Goal: Task Accomplishment & Management: Manage account settings

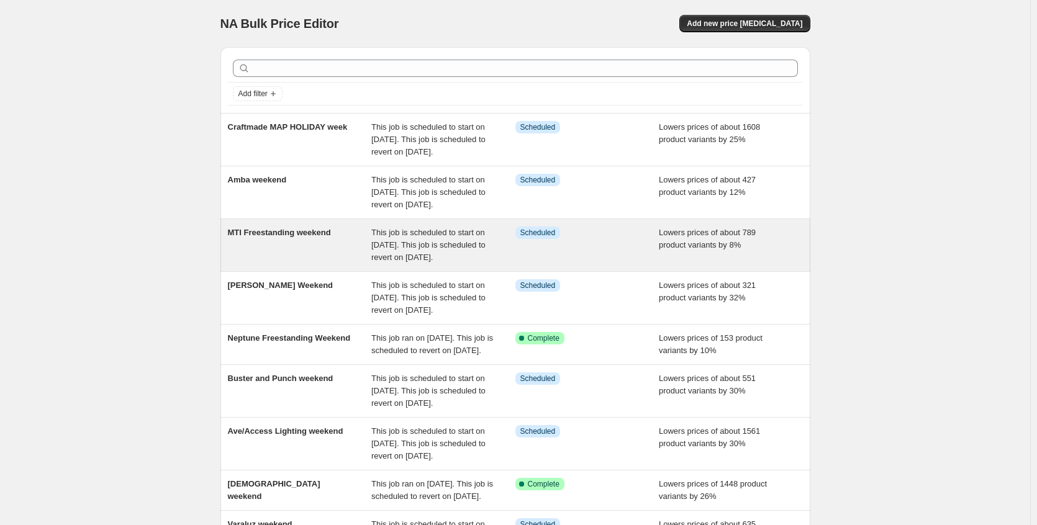
click at [639, 264] on div "Info Scheduled" at bounding box center [587, 245] width 144 height 37
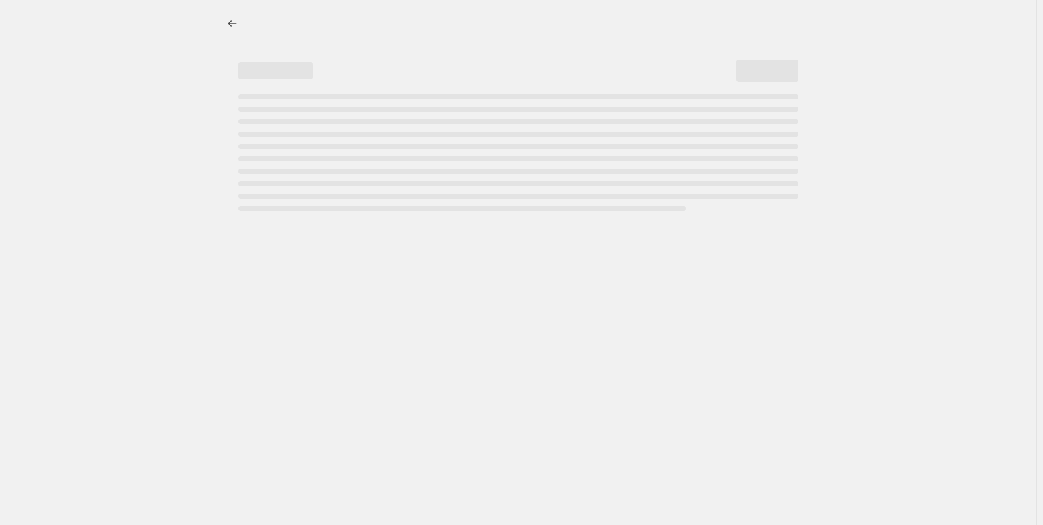
select select "percentage"
select select "no_change"
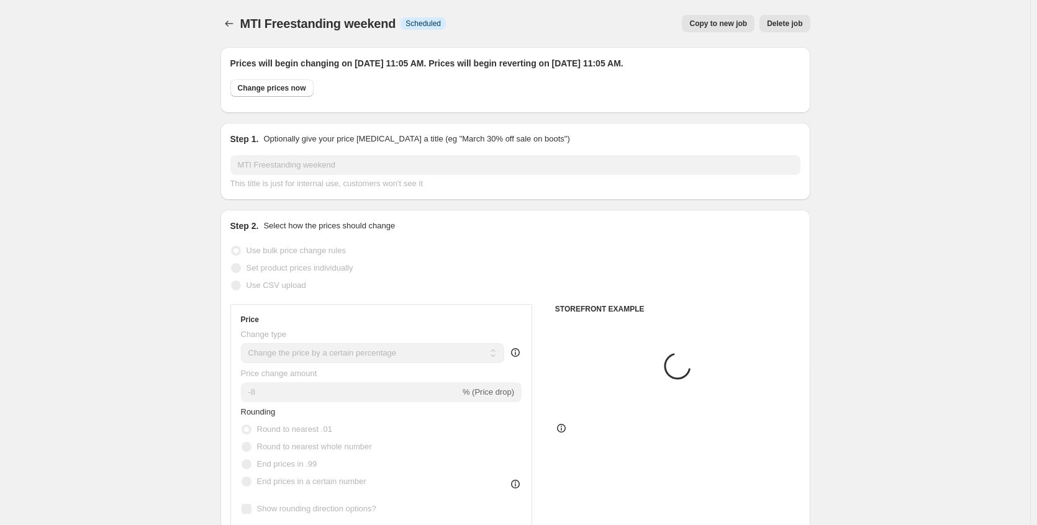
select select "collection"
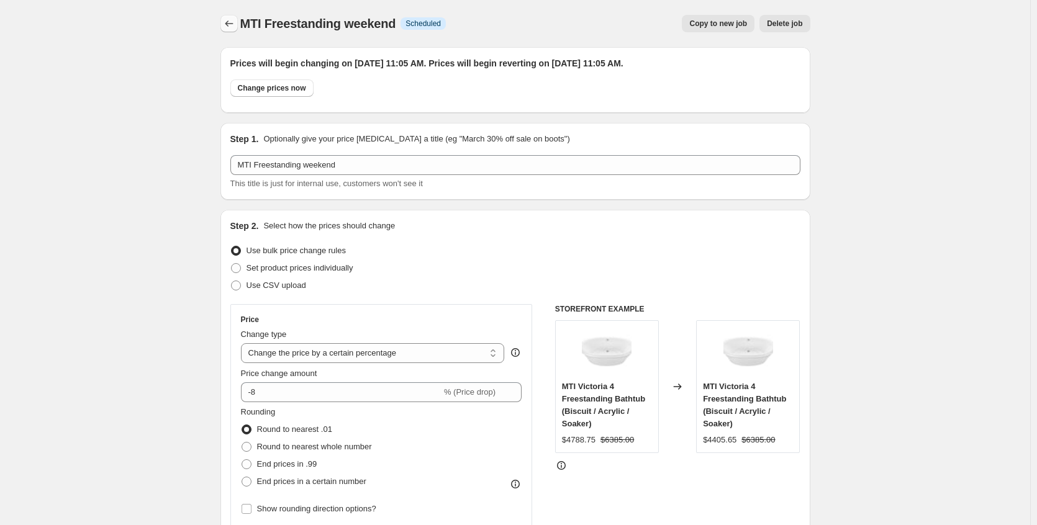
click at [235, 19] on icon "Price change jobs" at bounding box center [229, 23] width 12 height 12
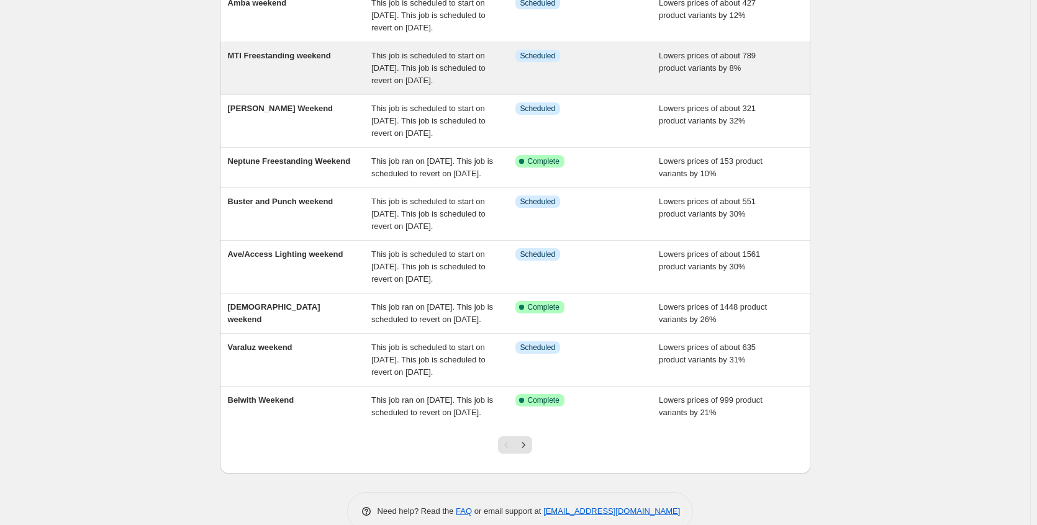
scroll to position [248, 0]
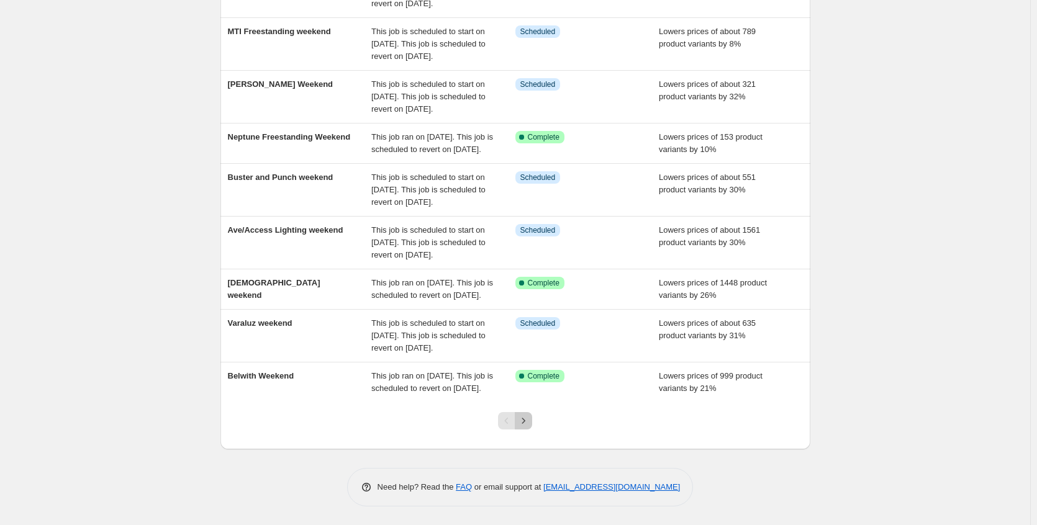
click at [525, 427] on icon "Next" at bounding box center [523, 421] width 12 height 12
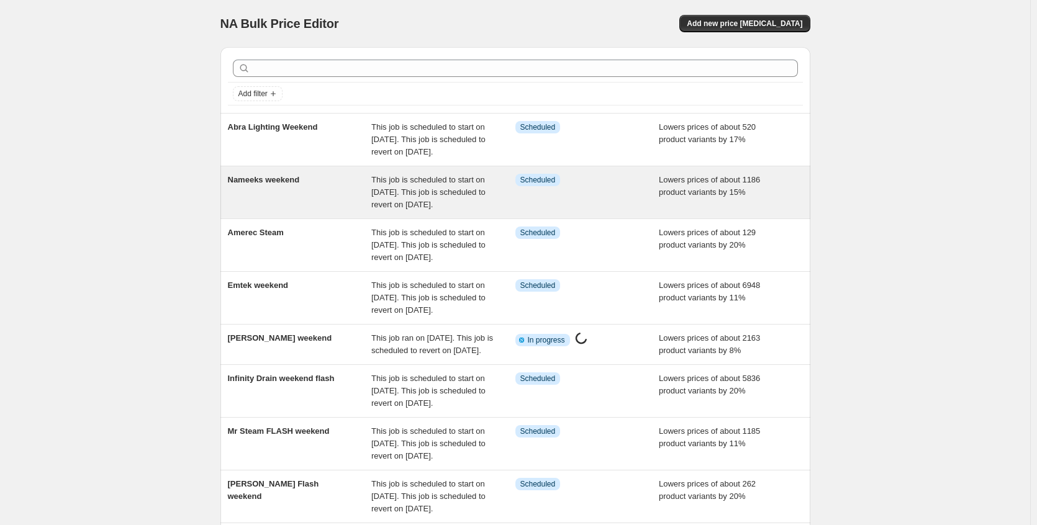
click at [417, 211] on div "This job is scheduled to start on [DATE]. This job is scheduled to revert on [D…" at bounding box center [443, 192] width 144 height 37
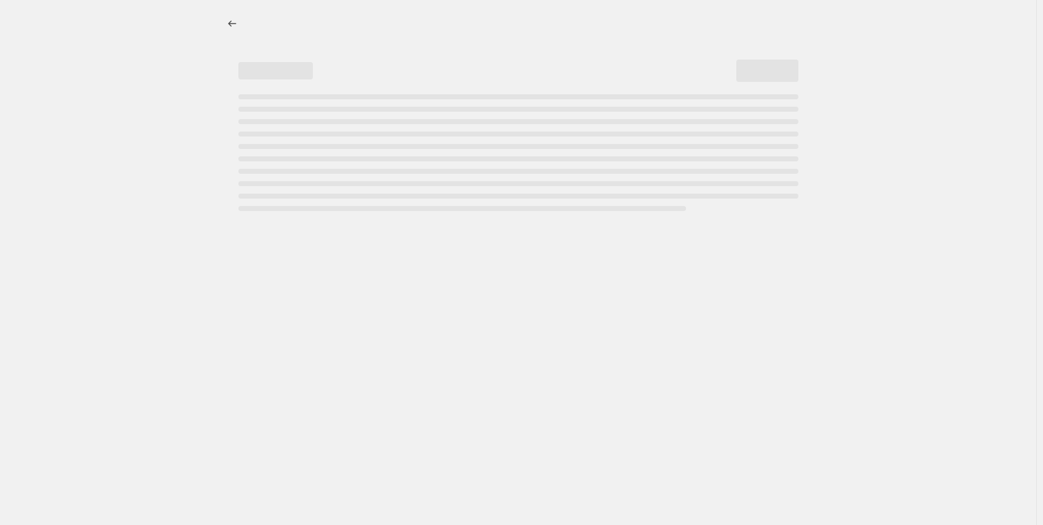
select select "percentage"
select select "no_change"
select select "collection"
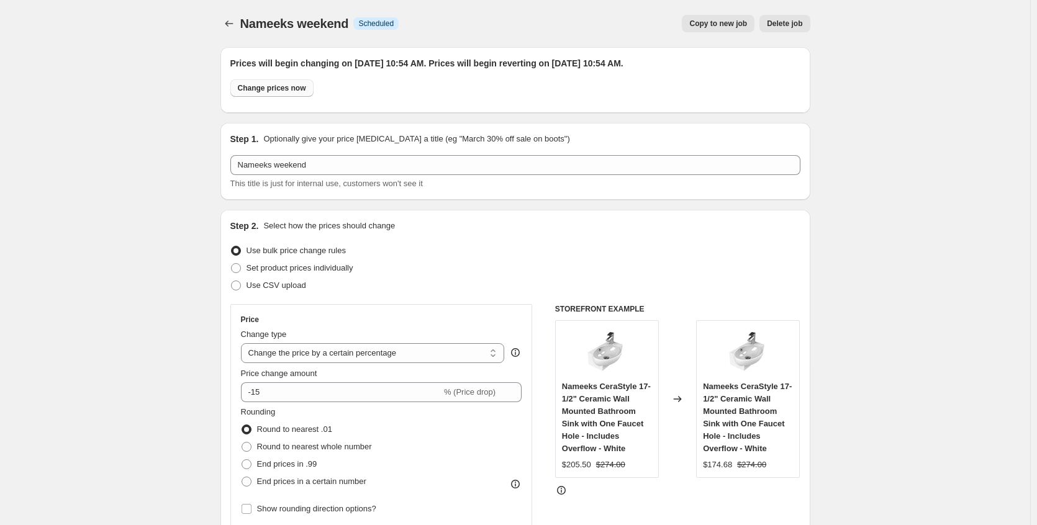
click at [306, 89] on span "Change prices now" at bounding box center [272, 88] width 68 height 10
radio input "true"
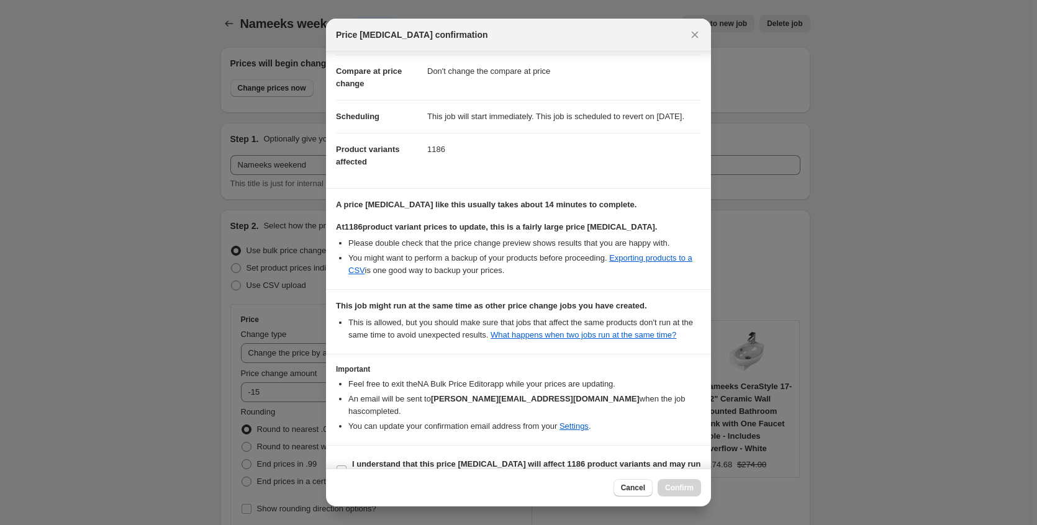
scroll to position [103, 0]
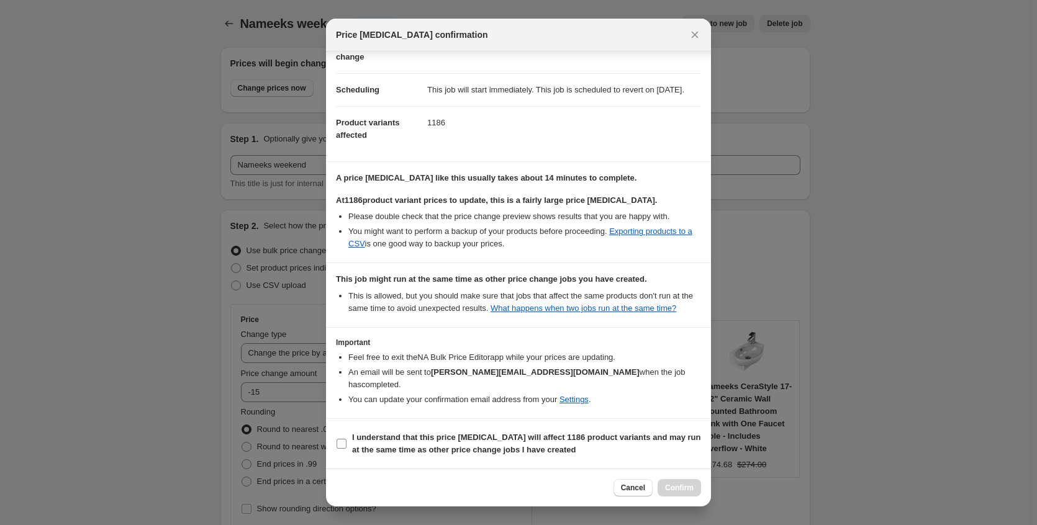
click at [536, 446] on b "I understand that this price [MEDICAL_DATA] will affect 1186 product variants a…" at bounding box center [526, 444] width 349 height 22
click at [346, 446] on input "I understand that this price [MEDICAL_DATA] will affect 1186 product variants a…" at bounding box center [341, 444] width 10 height 10
checkbox input "true"
click at [697, 492] on button "Confirm" at bounding box center [678, 487] width 43 height 17
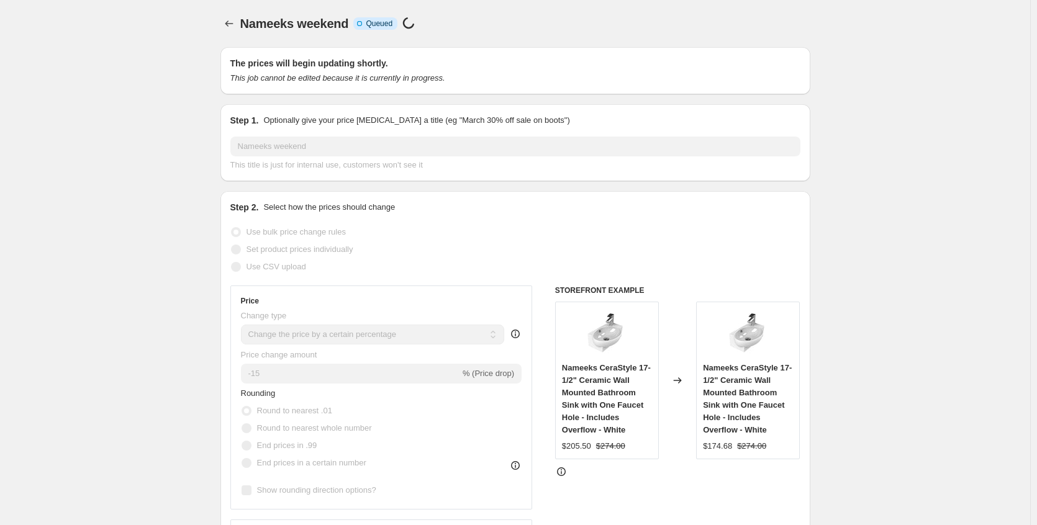
click at [231, 24] on icon "Price change jobs" at bounding box center [229, 23] width 12 height 12
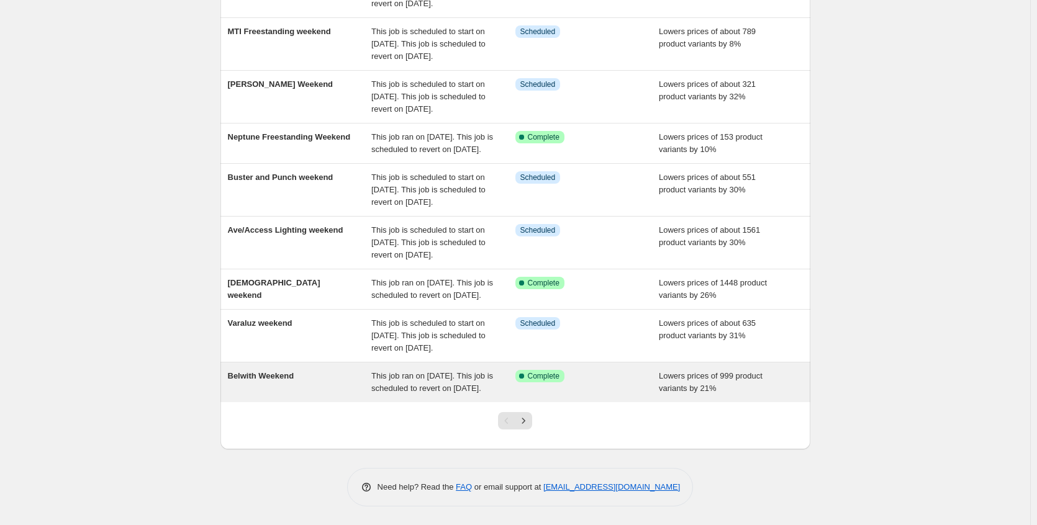
scroll to position [325, 0]
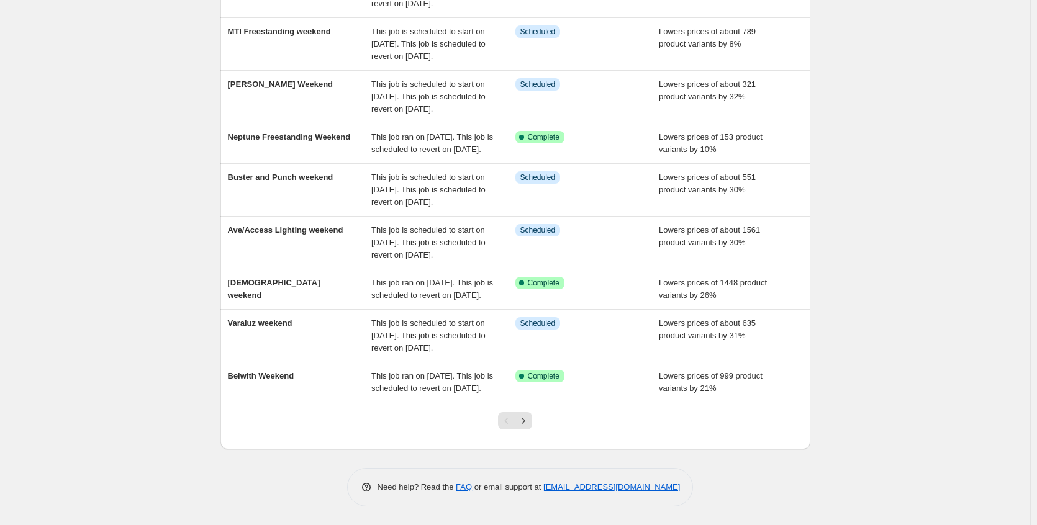
click at [532, 422] on button "Next" at bounding box center [523, 420] width 17 height 17
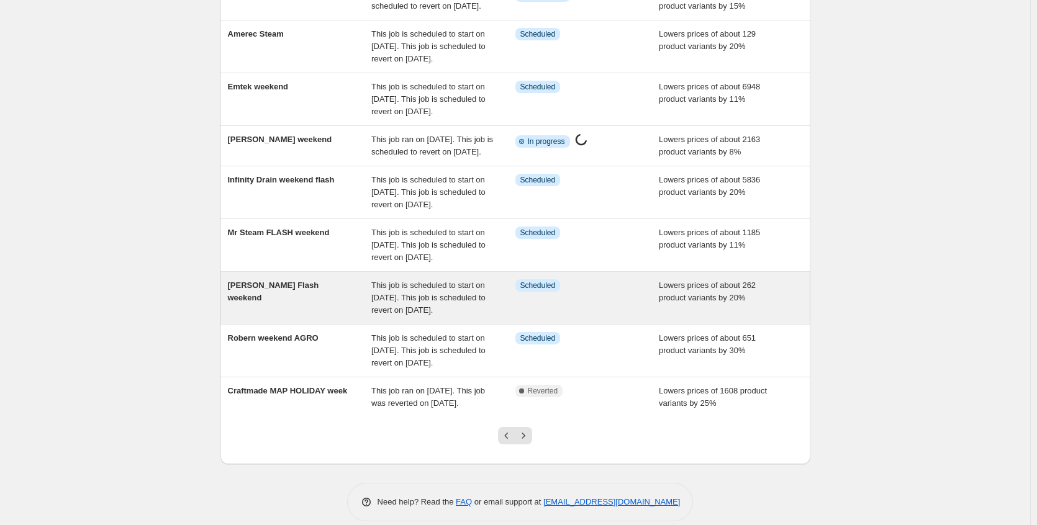
scroll to position [248, 0]
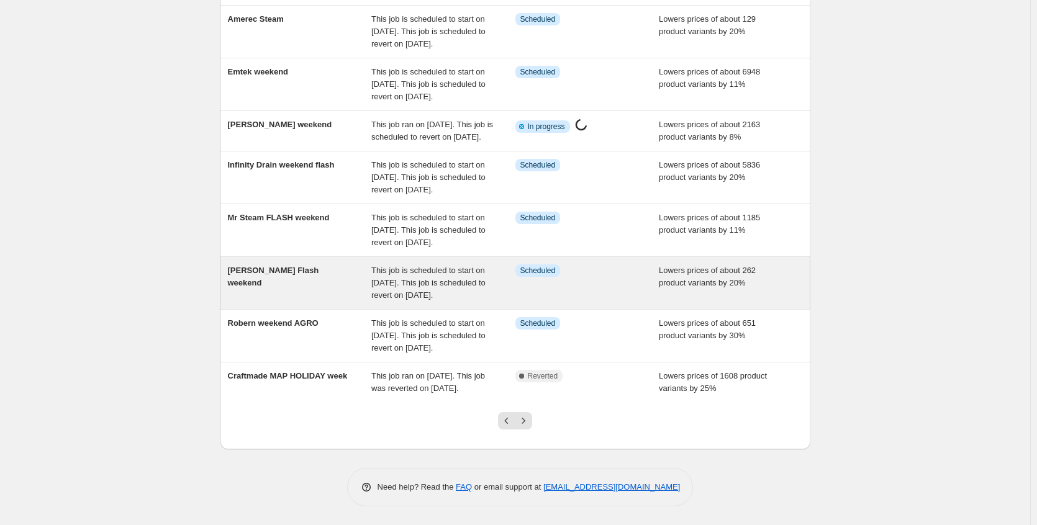
click at [647, 302] on div "Info Scheduled" at bounding box center [587, 282] width 144 height 37
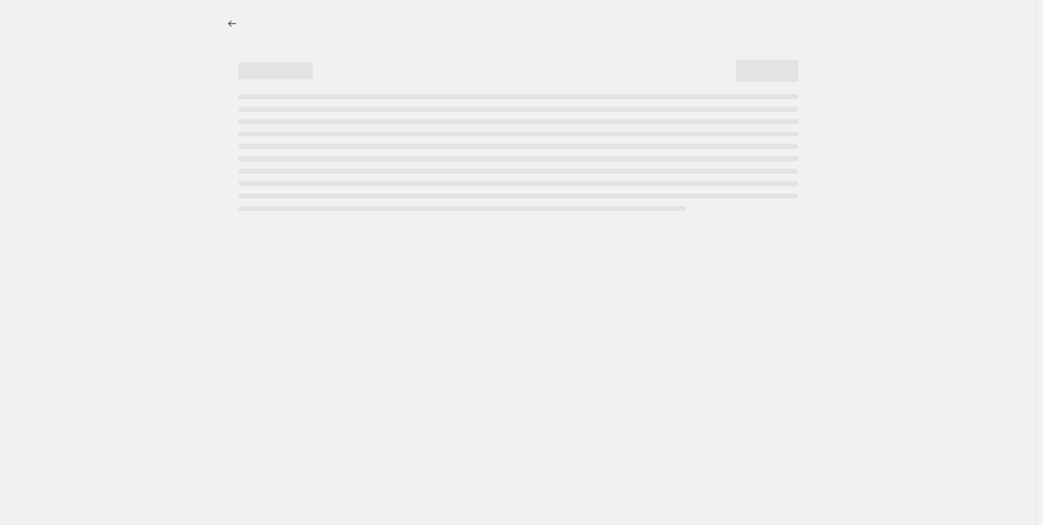
select select "percentage"
select select "no_change"
select select "collection"
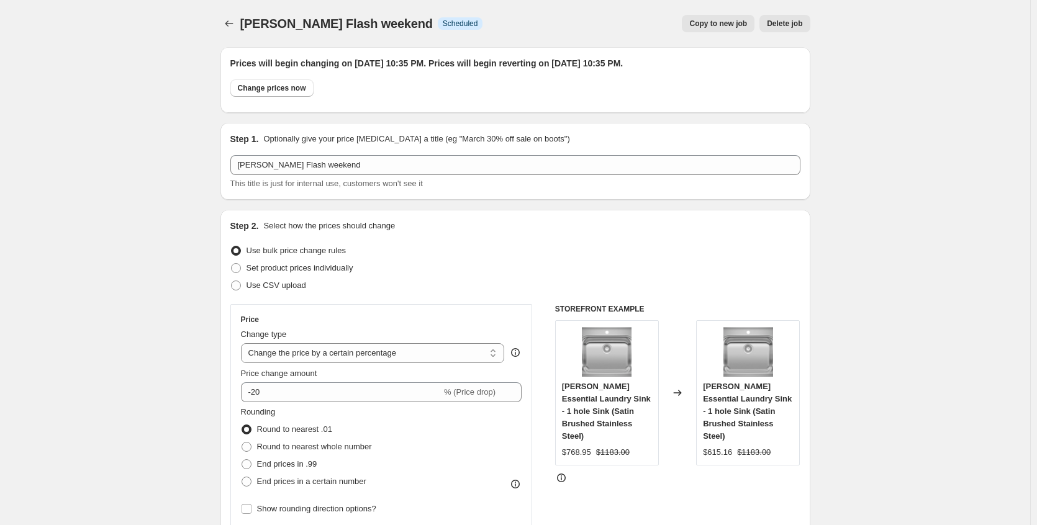
click at [798, 25] on span "Delete job" at bounding box center [784, 24] width 35 height 10
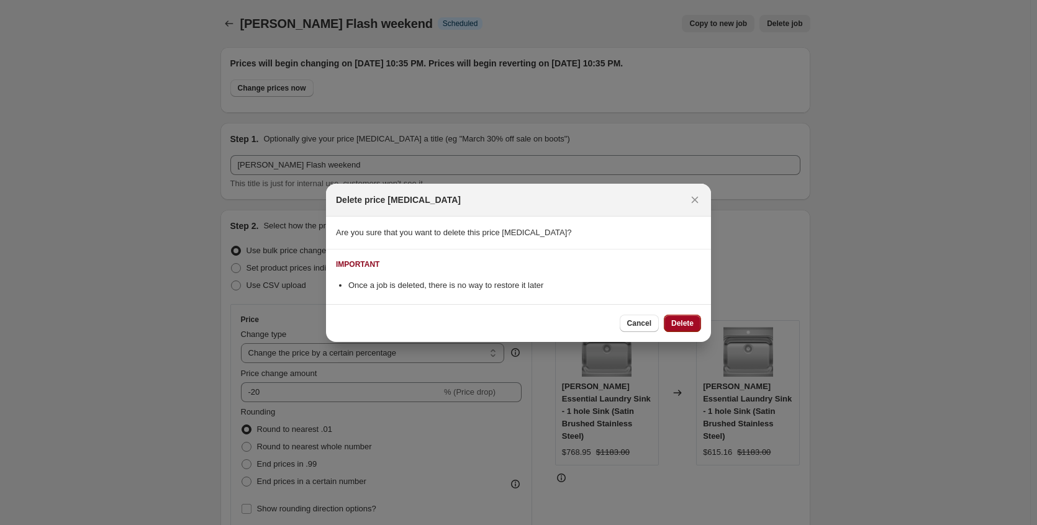
click at [677, 330] on button "Delete" at bounding box center [682, 323] width 37 height 17
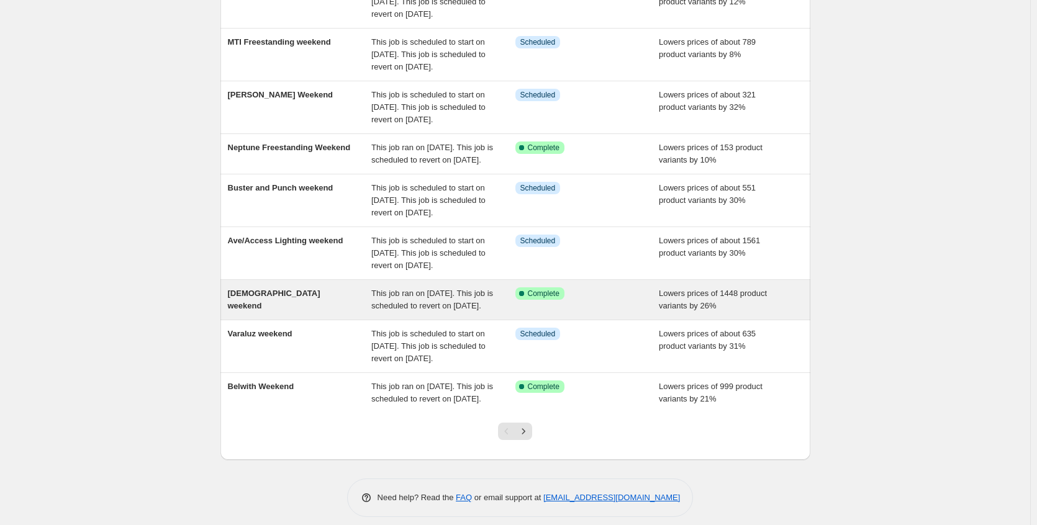
scroll to position [325, 0]
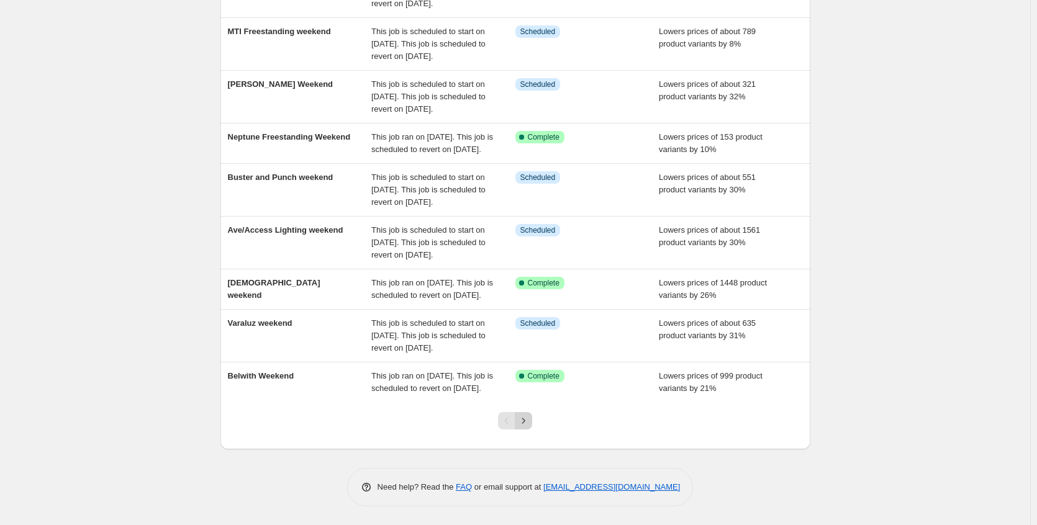
click at [532, 423] on button "Next" at bounding box center [523, 420] width 17 height 17
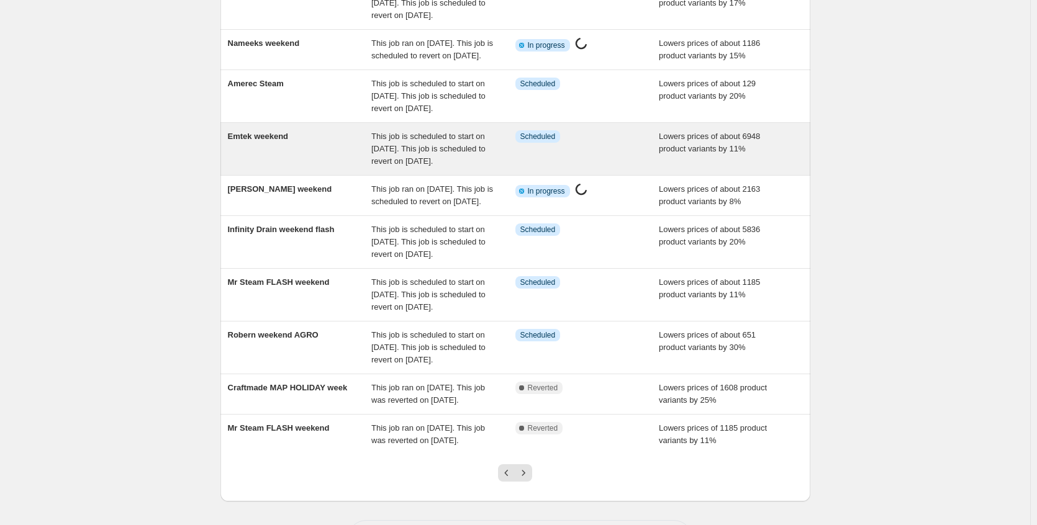
scroll to position [127, 0]
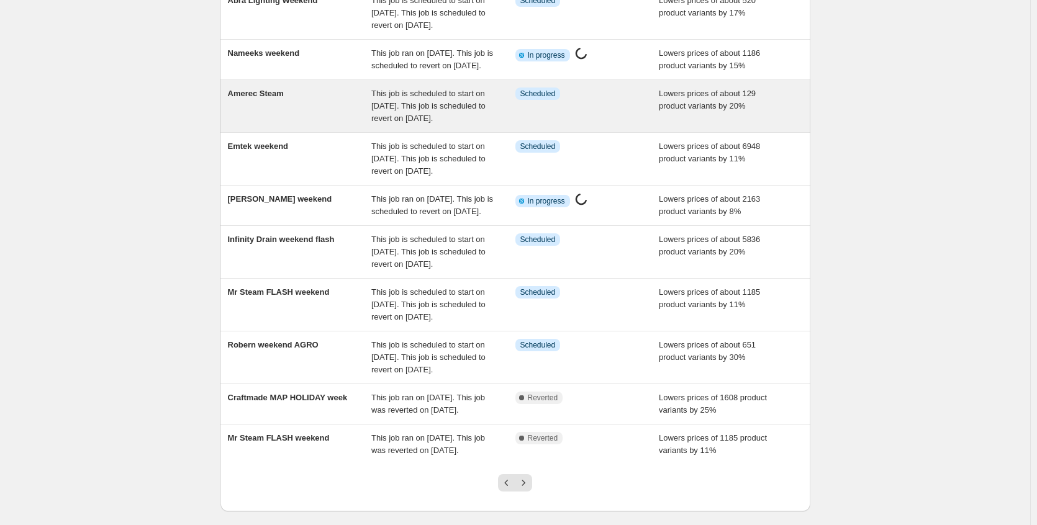
click at [707, 125] on div "Lowers prices of about 129 product variants by 20%" at bounding box center [731, 106] width 144 height 37
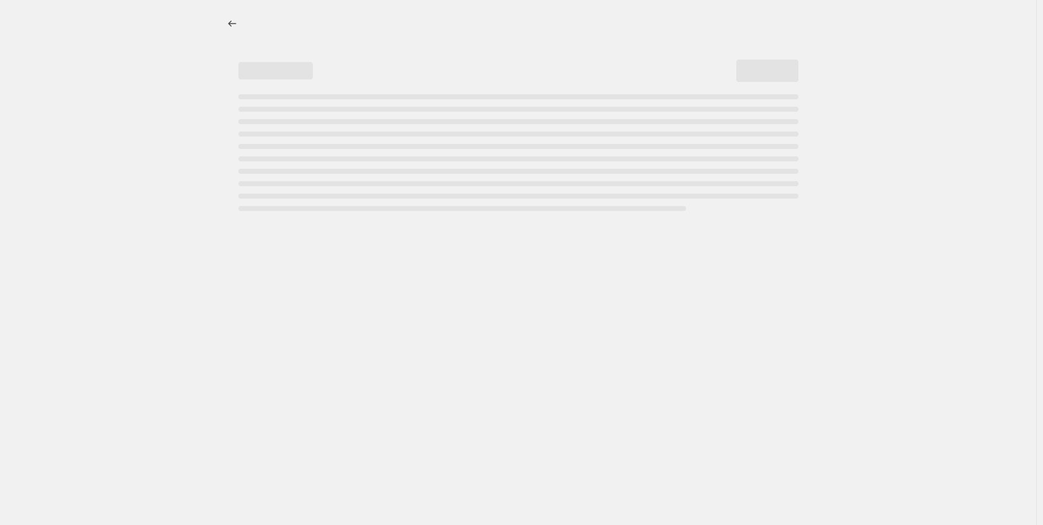
select select "percentage"
select select "no_change"
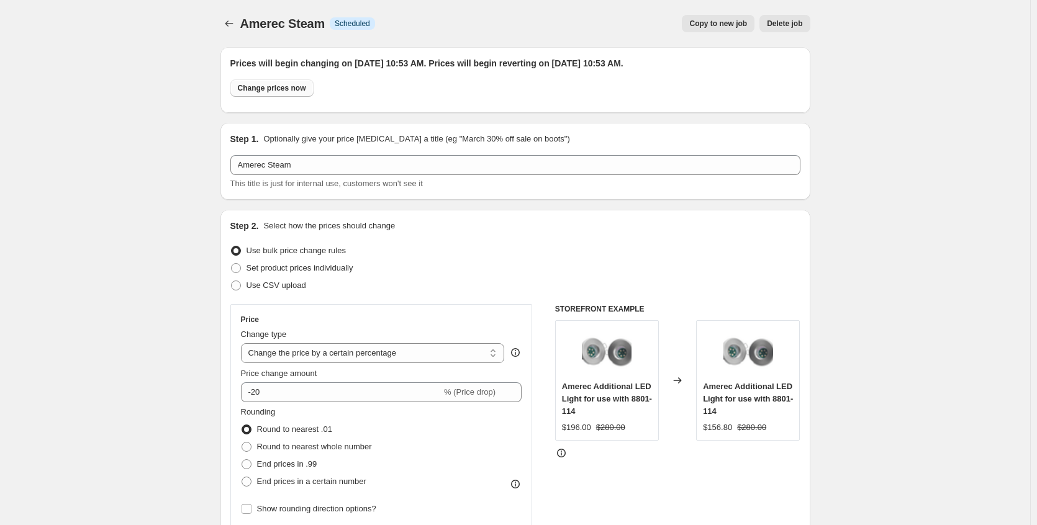
click at [300, 91] on span "Change prices now" at bounding box center [272, 88] width 68 height 10
radio input "true"
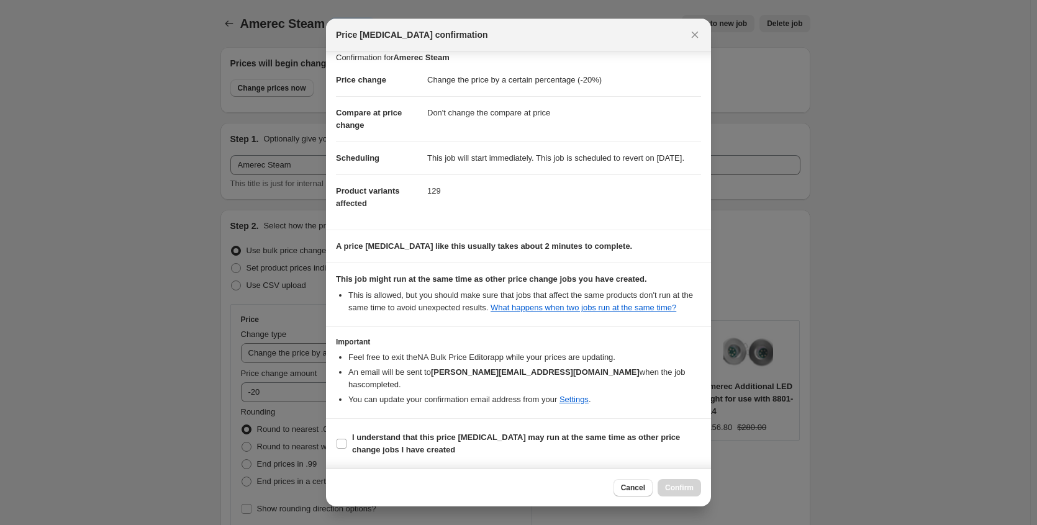
scroll to position [22, 0]
click at [449, 445] on span "I understand that this price [MEDICAL_DATA] may run at the same time as other p…" at bounding box center [526, 443] width 349 height 25
click at [346, 445] on input "I understand that this price [MEDICAL_DATA] may run at the same time as other p…" at bounding box center [341, 444] width 10 height 10
checkbox input "true"
click at [679, 488] on span "Confirm" at bounding box center [679, 488] width 29 height 10
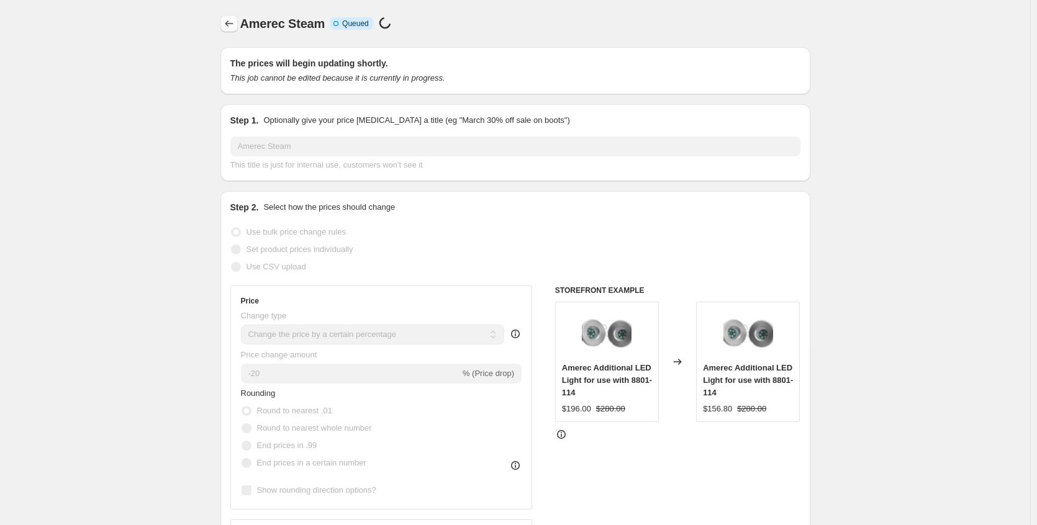
click at [238, 24] on button "Price change jobs" at bounding box center [228, 23] width 17 height 17
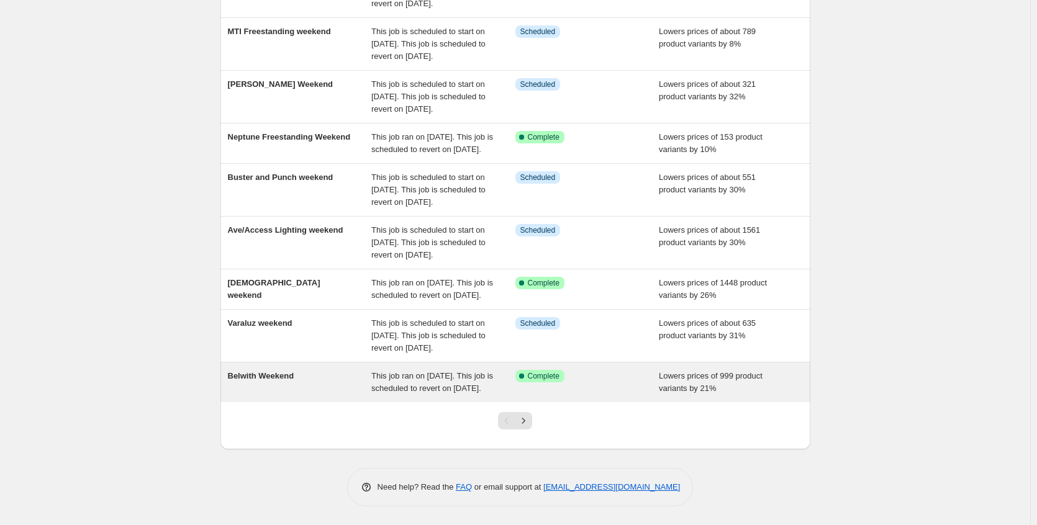
scroll to position [325, 0]
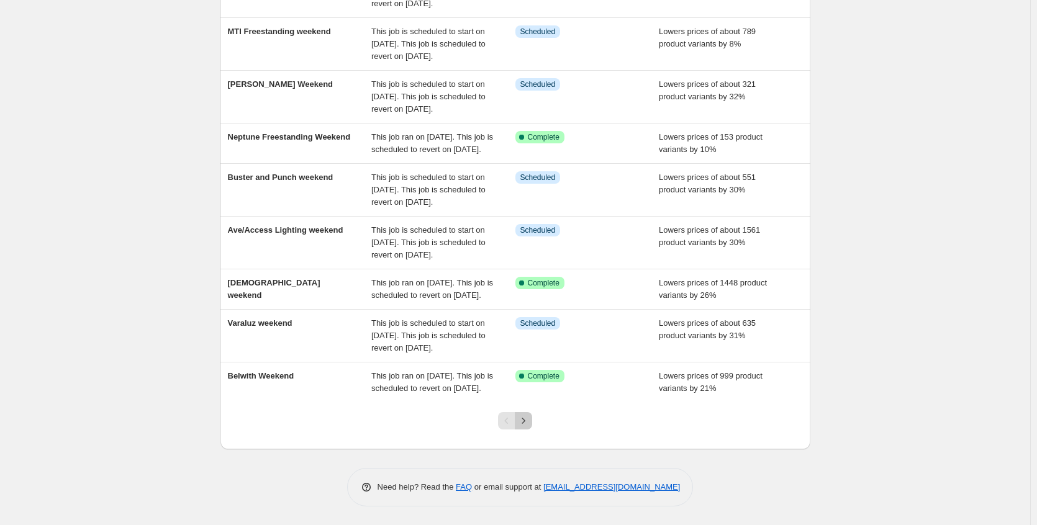
click at [525, 425] on icon "Next" at bounding box center [523, 421] width 12 height 12
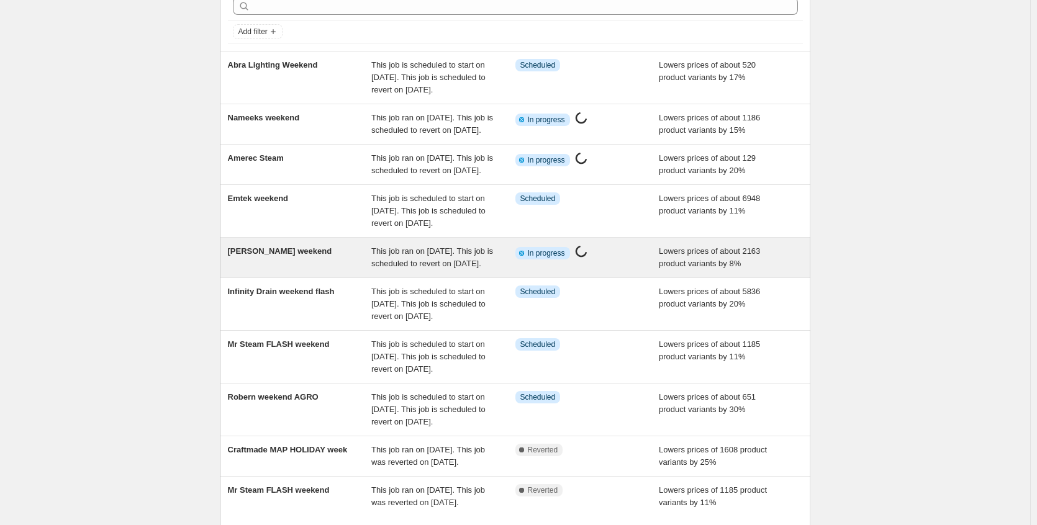
scroll to position [0, 0]
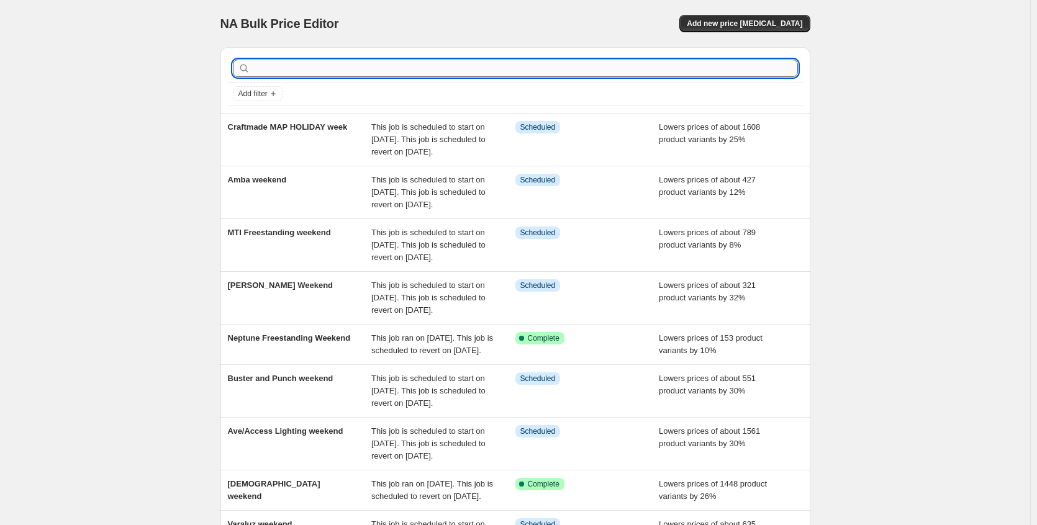
click at [325, 66] on input "text" at bounding box center [525, 68] width 545 height 17
type input "amba"
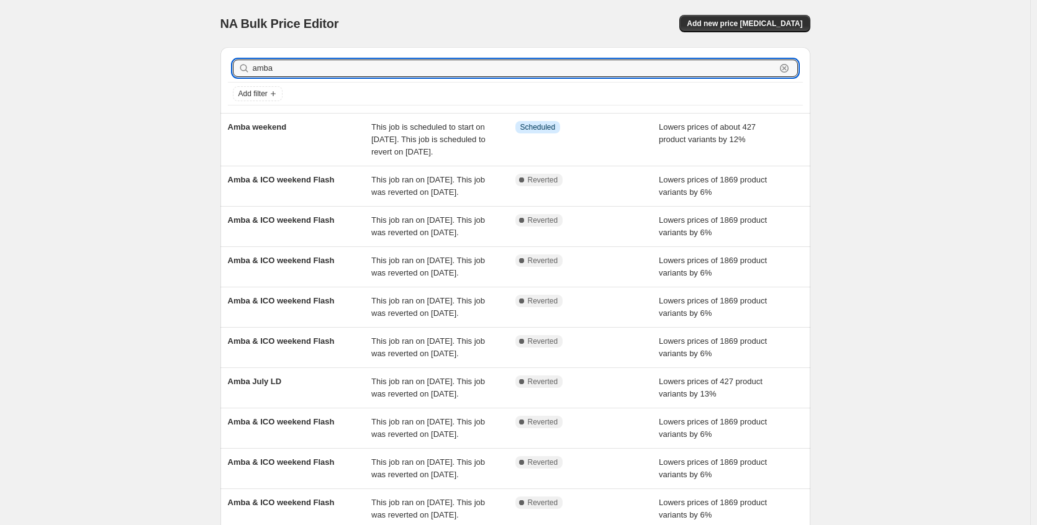
drag, startPoint x: 325, startPoint y: 66, endPoint x: 236, endPoint y: 70, distance: 88.9
click at [236, 70] on div "amba Clear" at bounding box center [515, 68] width 565 height 17
type input "ico"
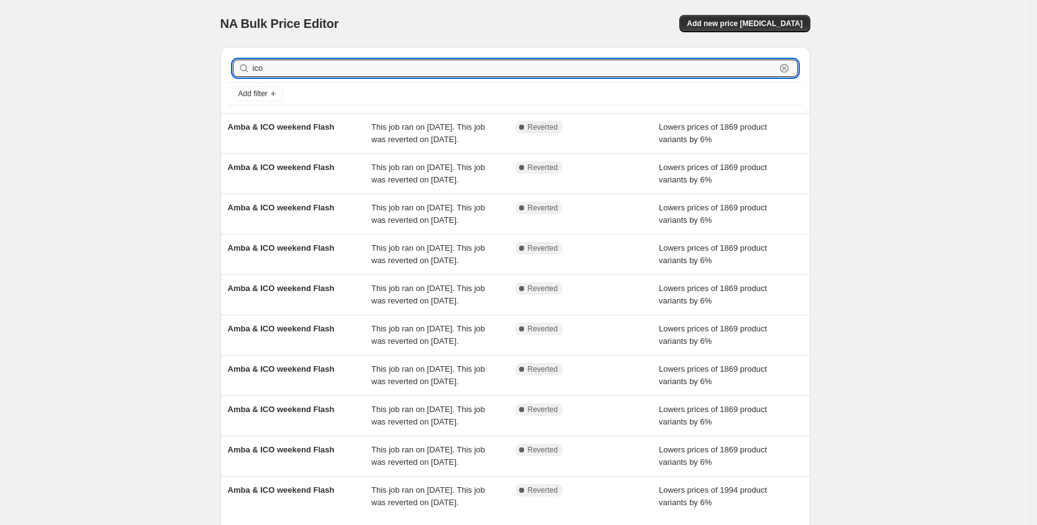
drag, startPoint x: 279, startPoint y: 68, endPoint x: 252, endPoint y: 71, distance: 26.8
click at [252, 71] on div "ico Clear" at bounding box center [515, 68] width 565 height 17
type input "steam"
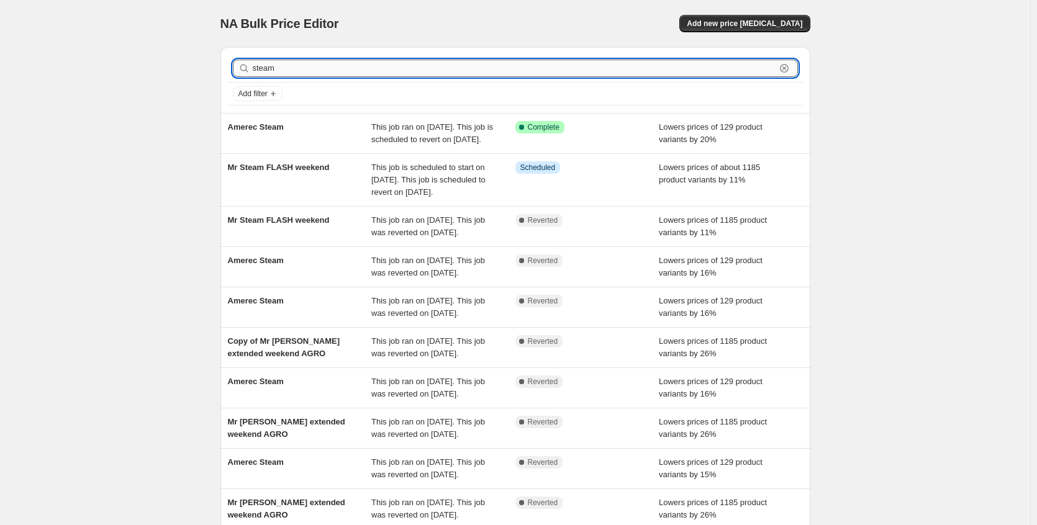
drag, startPoint x: 328, startPoint y: 64, endPoint x: 257, endPoint y: 70, distance: 71.6
click at [257, 70] on input "steam" at bounding box center [514, 68] width 523 height 17
